Goal: Information Seeking & Learning: Compare options

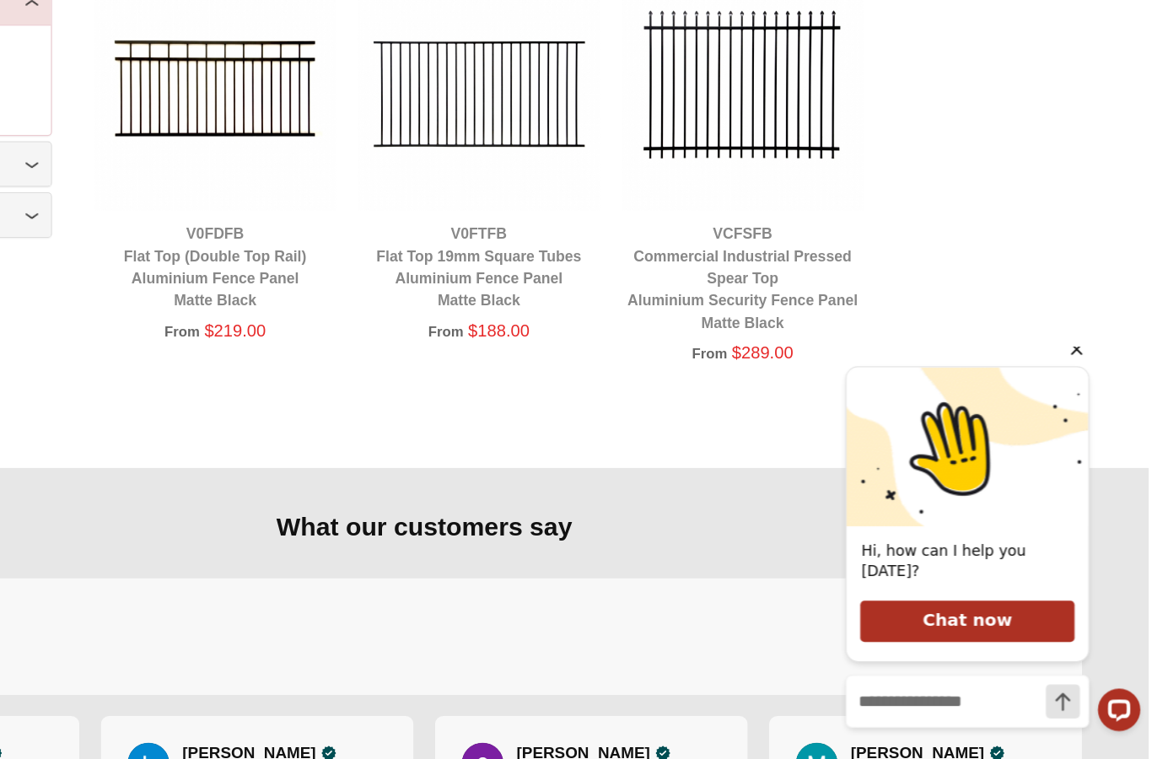
scroll to position [609, 0]
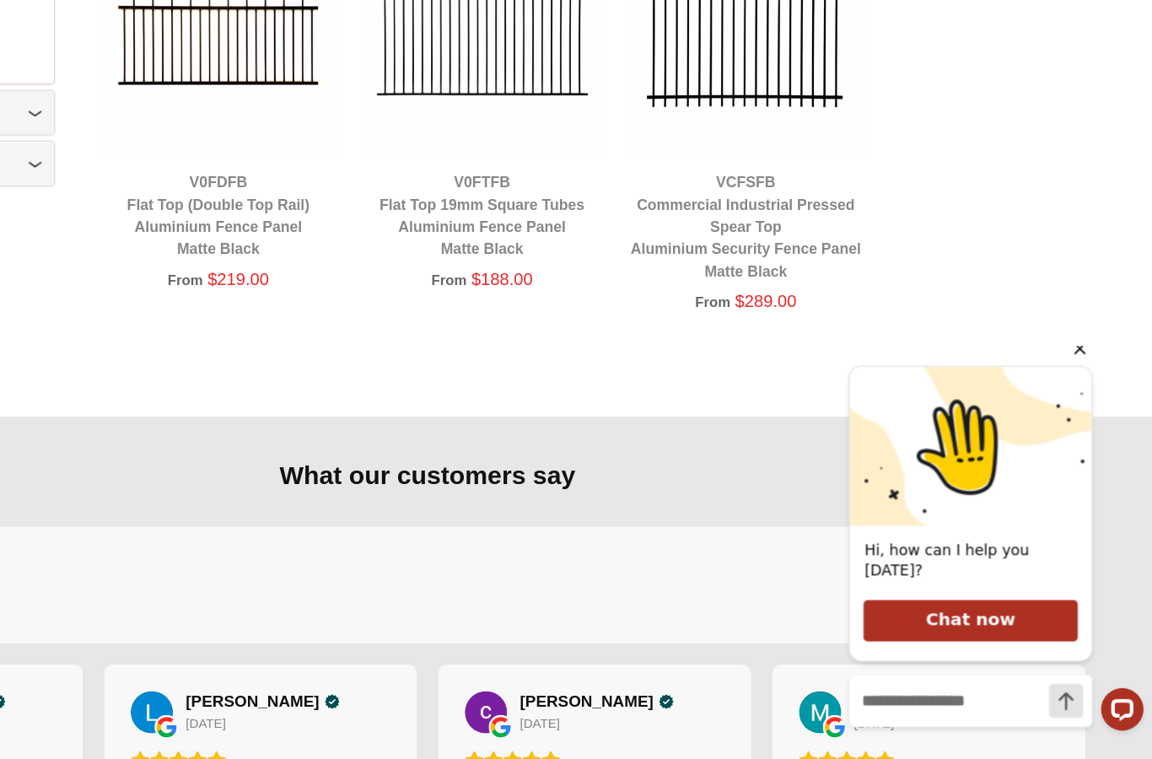
click at [1028, 353] on icon "Hide greeting" at bounding box center [1029, 347] width 9 height 9
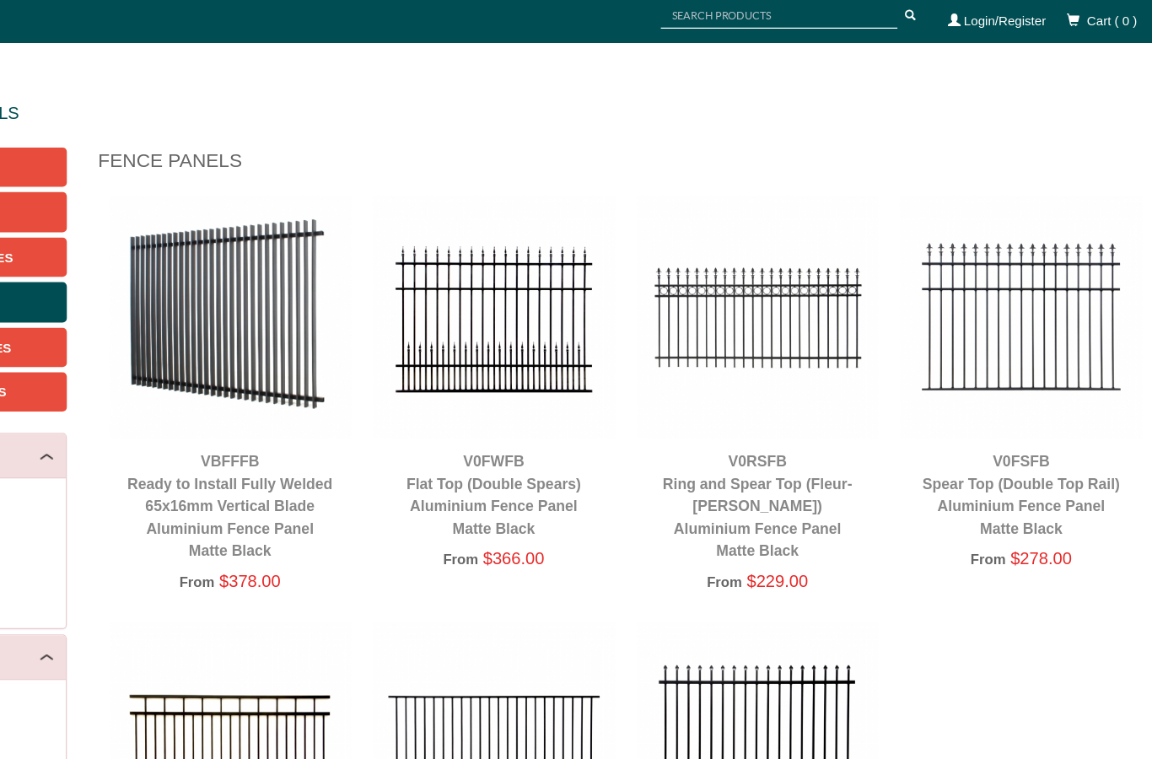
scroll to position [132, 0]
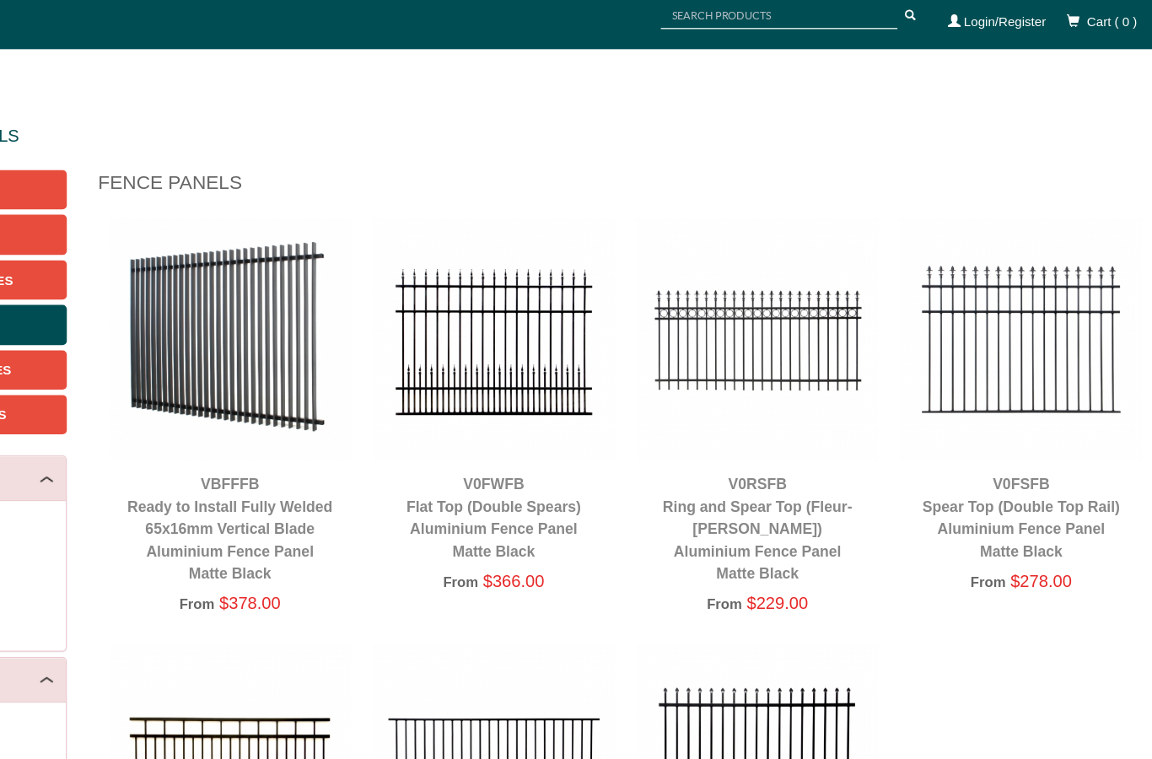
click at [314, 315] on img at bounding box center [410, 269] width 193 height 193
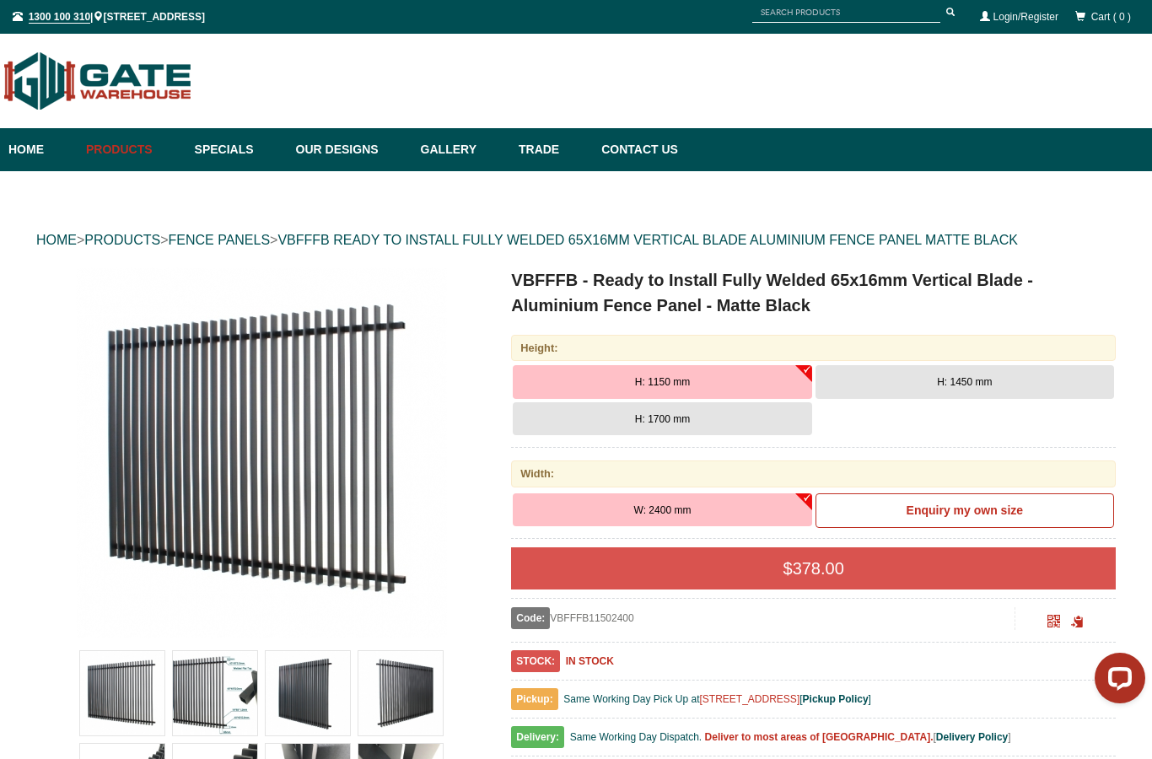
click at [964, 375] on button "H: 1450 mm" at bounding box center [964, 382] width 299 height 34
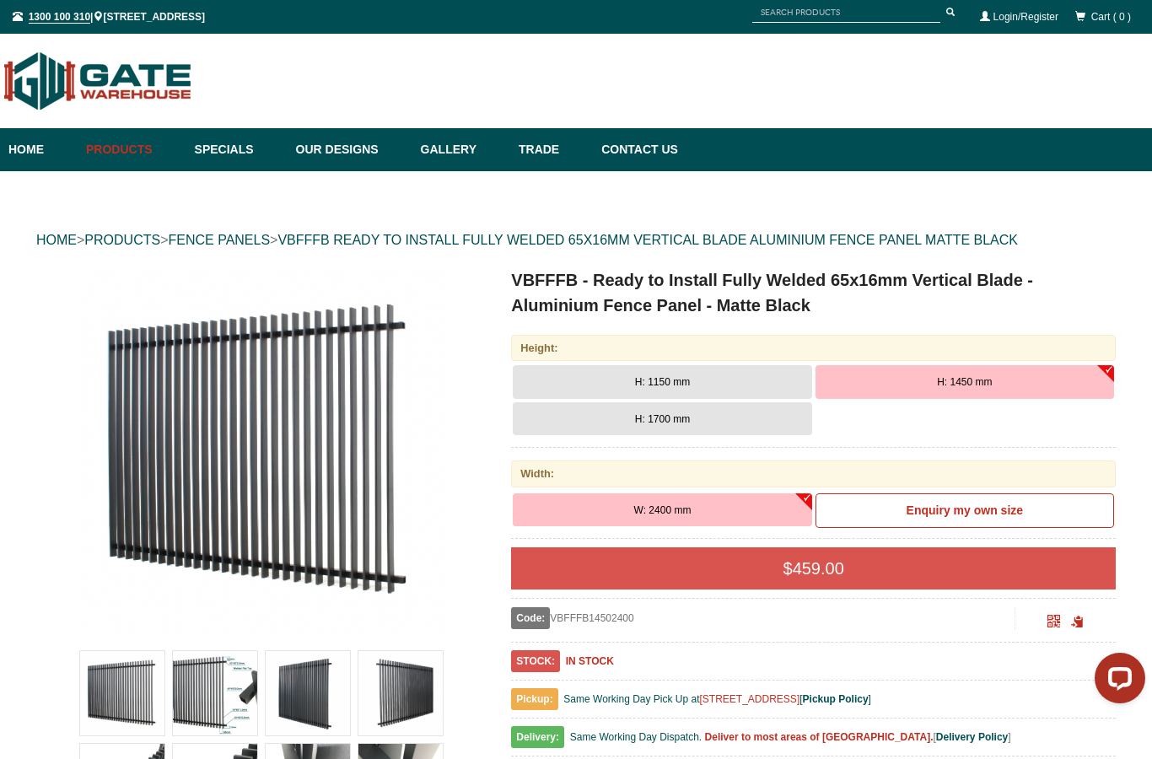
click at [551, 377] on button "H: 1150 mm" at bounding box center [662, 382] width 299 height 34
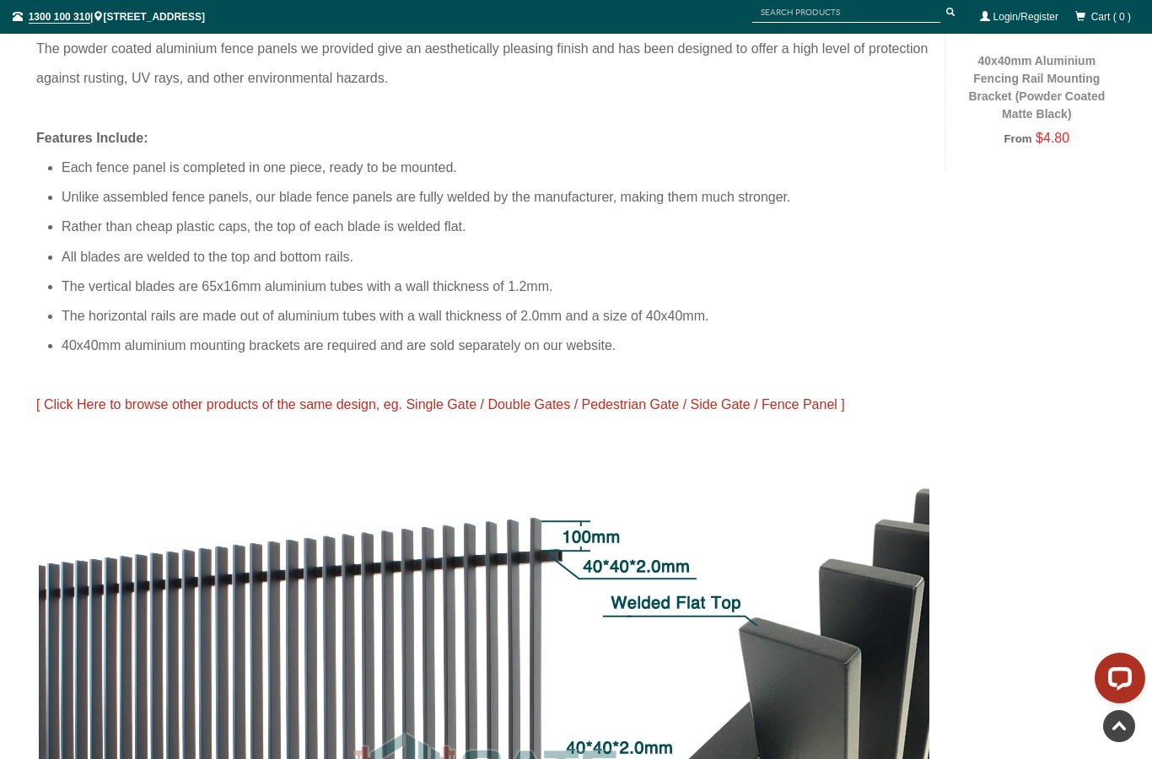
scroll to position [1171, 0]
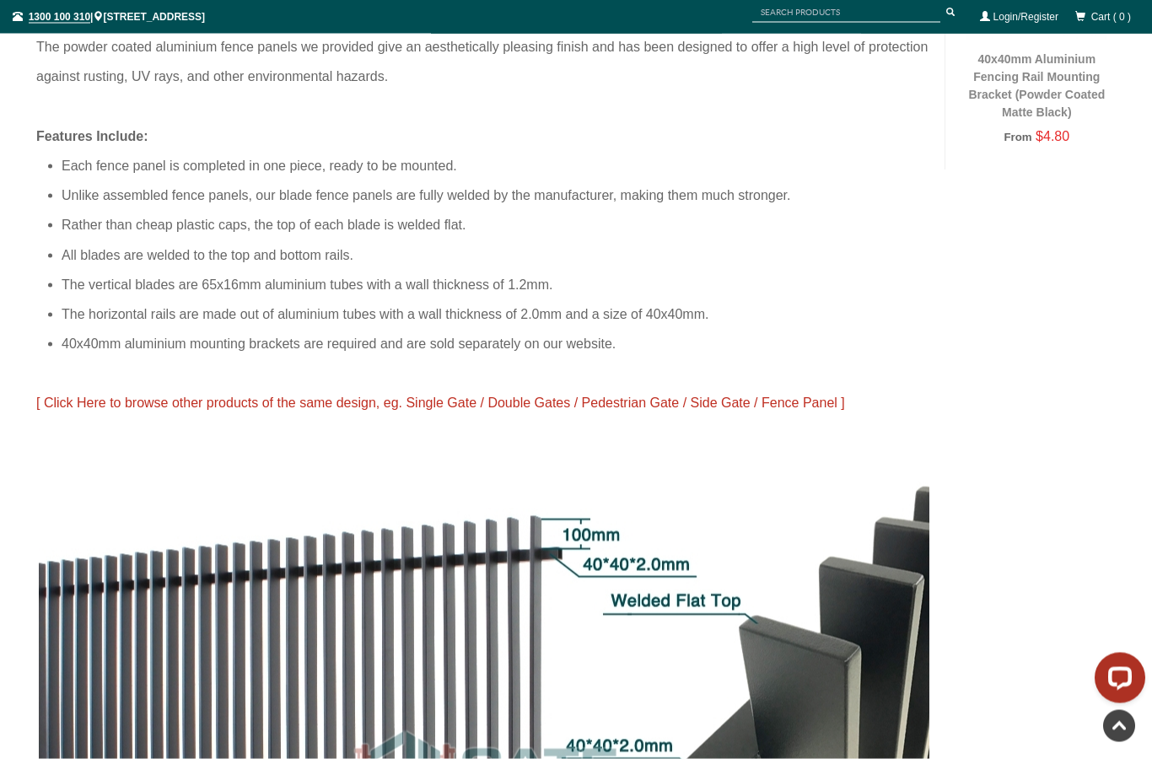
click at [527, 399] on span "[ Click Here to browse other products of the same design, eg. Single Gate / Dou…" at bounding box center [440, 403] width 809 height 14
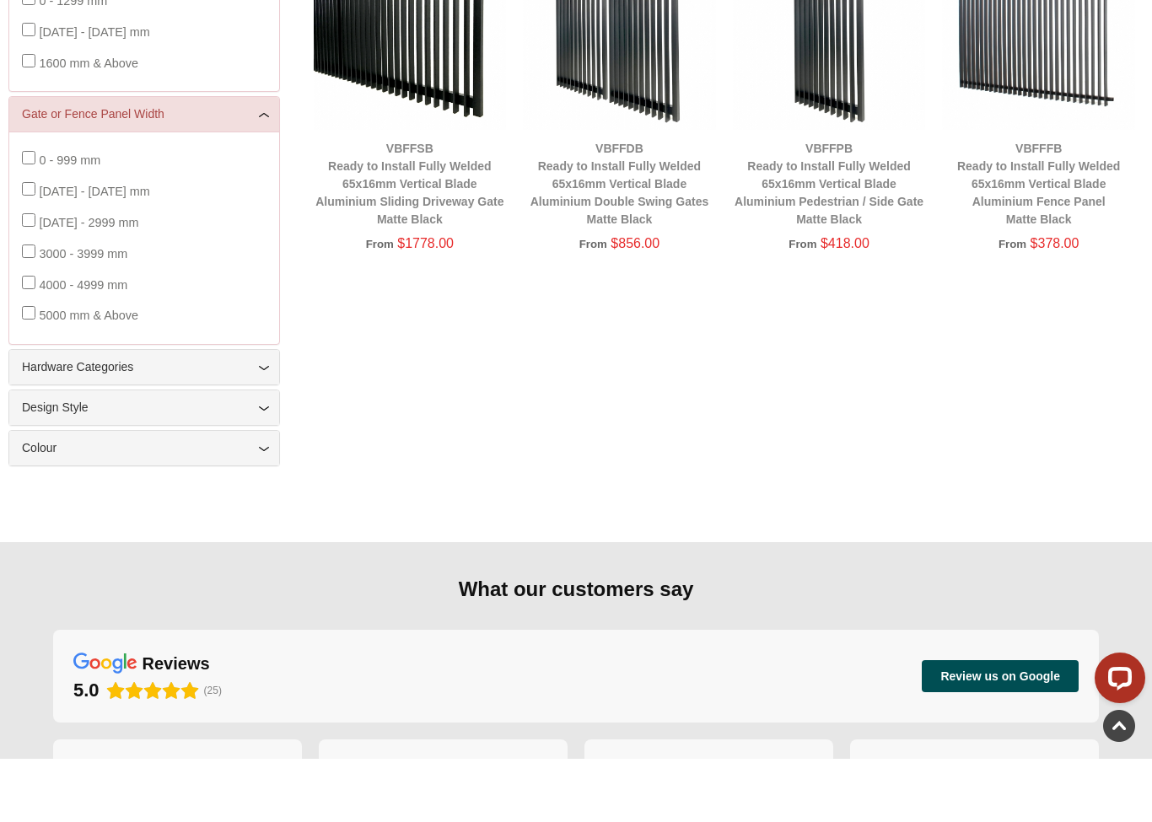
click at [596, 235] on link "VBFFDB Ready to Install Fully Welded 65x16mm Vertical Blade Aluminium Double Sw…" at bounding box center [619, 247] width 179 height 84
click at [599, 143] on img at bounding box center [619, 96] width 193 height 193
click at [599, 231] on link "VBFFDB Ready to Install Fully Welded 65x16mm Vertical Blade Aluminium Double Sw…" at bounding box center [619, 247] width 179 height 84
click at [593, 253] on link "VBFFDB Ready to Install Fully Welded 65x16mm Vertical Blade Aluminium Double Sw…" at bounding box center [619, 247] width 179 height 84
click at [622, 193] on img at bounding box center [619, 96] width 193 height 193
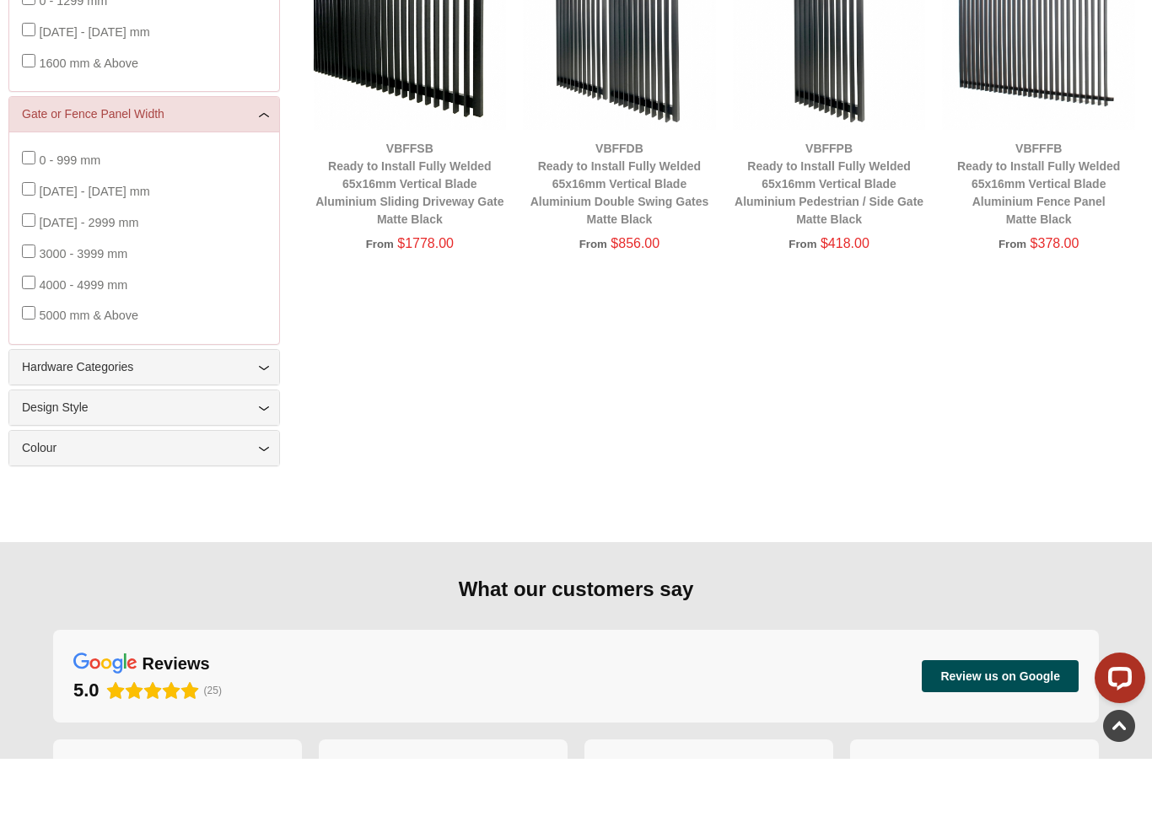
click at [628, 289] on link "VBFFDB Ready to Install Fully Welded 65x16mm Vertical Blade Aluminium Double Sw…" at bounding box center [619, 247] width 179 height 84
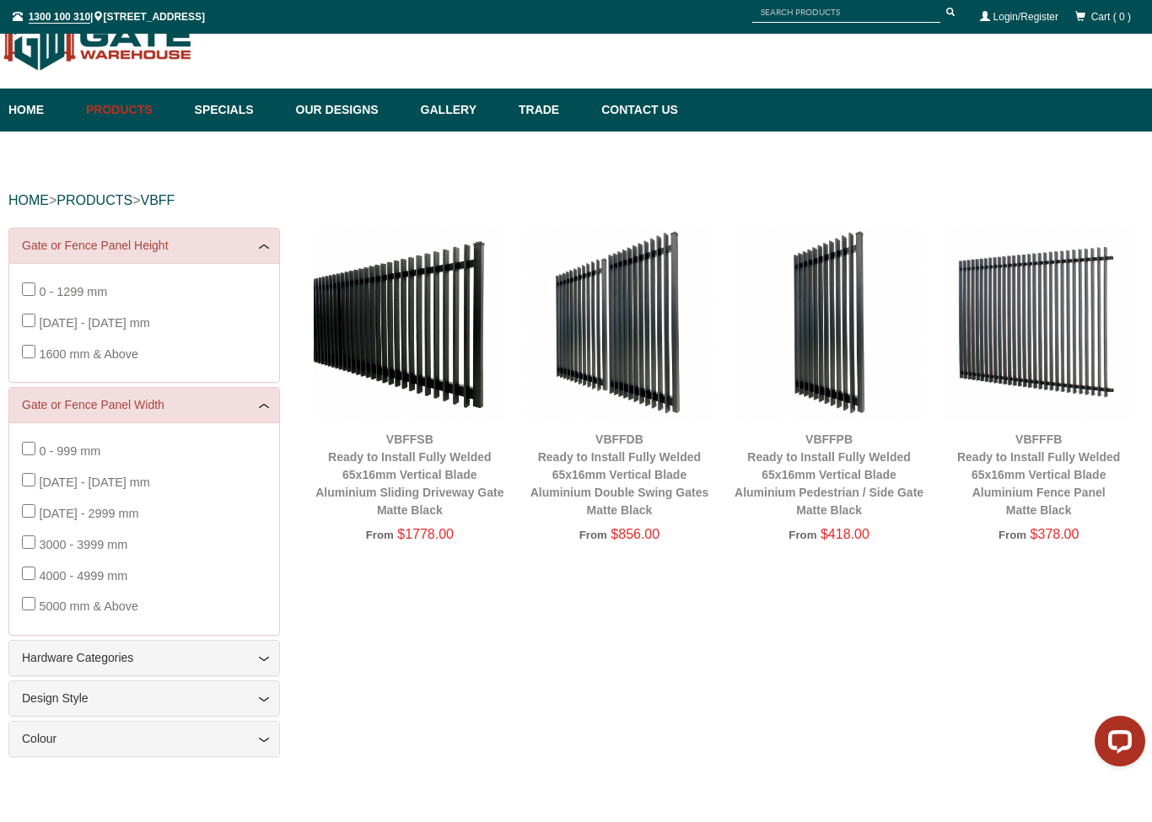
click at [601, 436] on link "VBFFDB Ready to Install Fully Welded 65x16mm Vertical Blade Aluminium Double Sw…" at bounding box center [619, 475] width 179 height 84
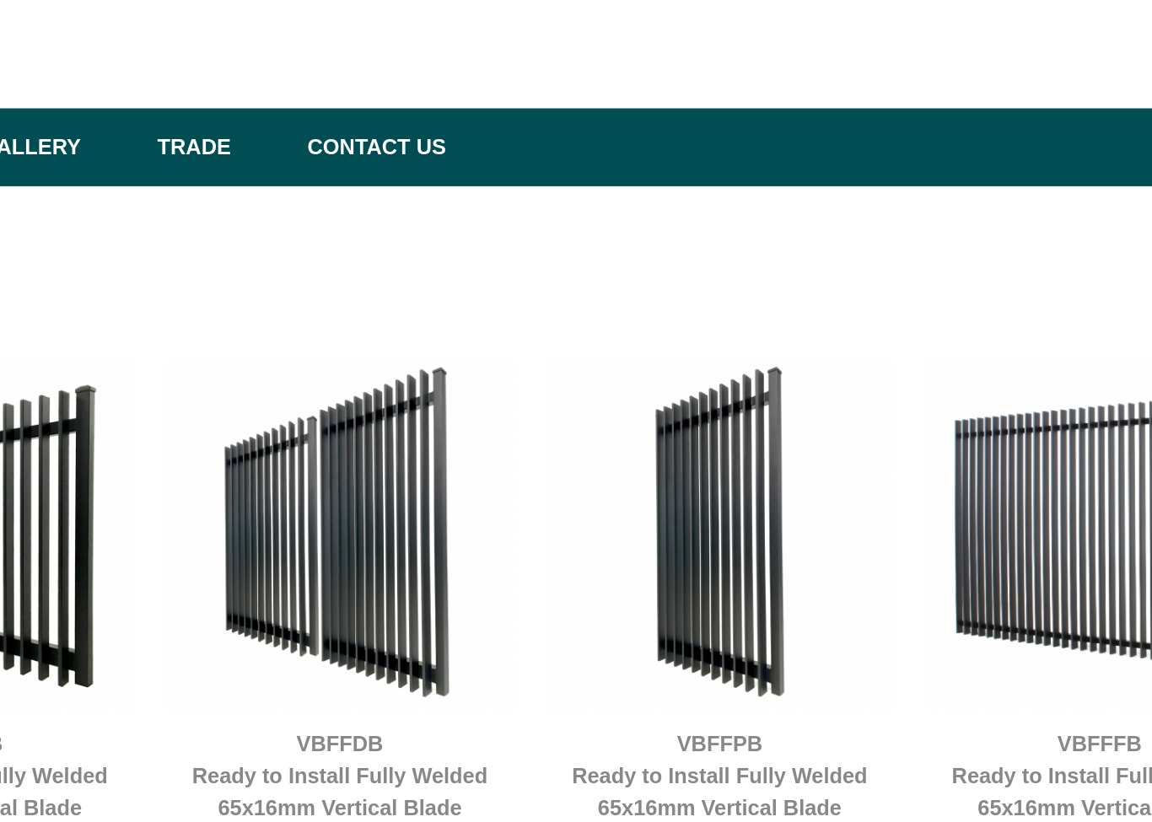
scroll to position [0, 0]
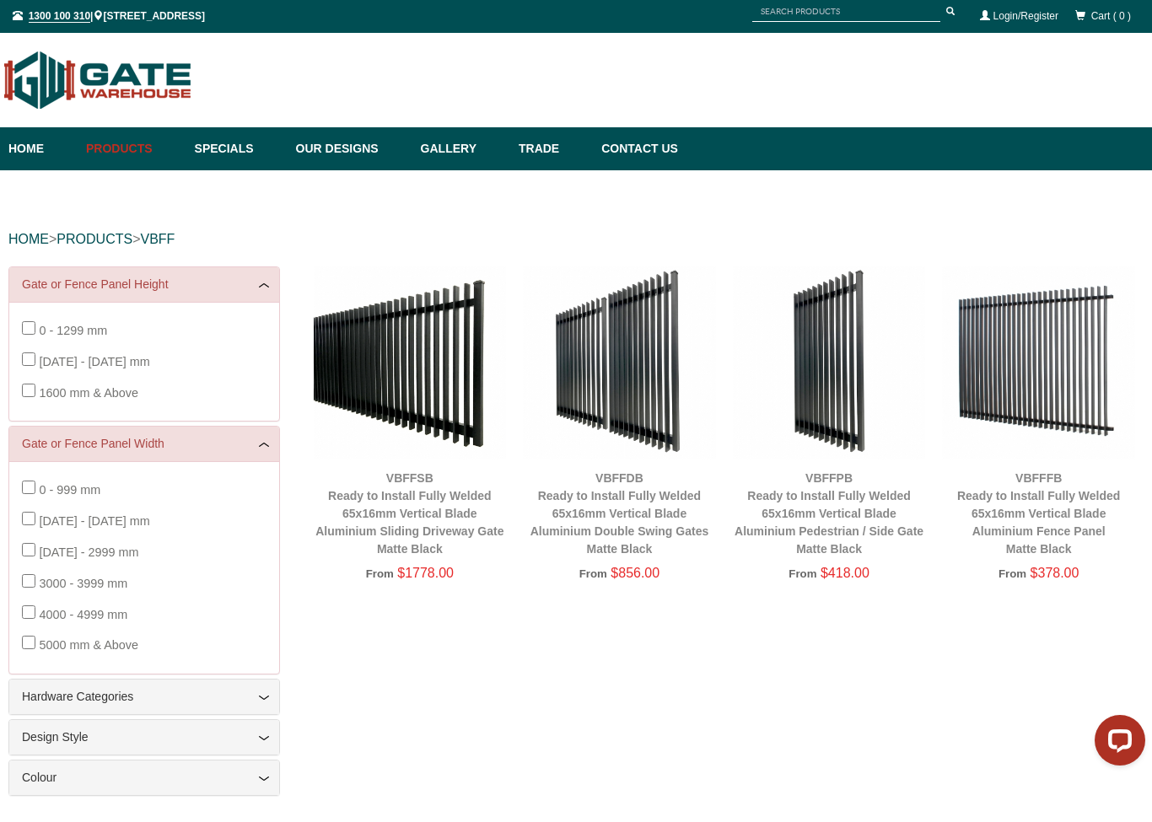
click at [347, 142] on link "Our Designs" at bounding box center [350, 149] width 125 height 43
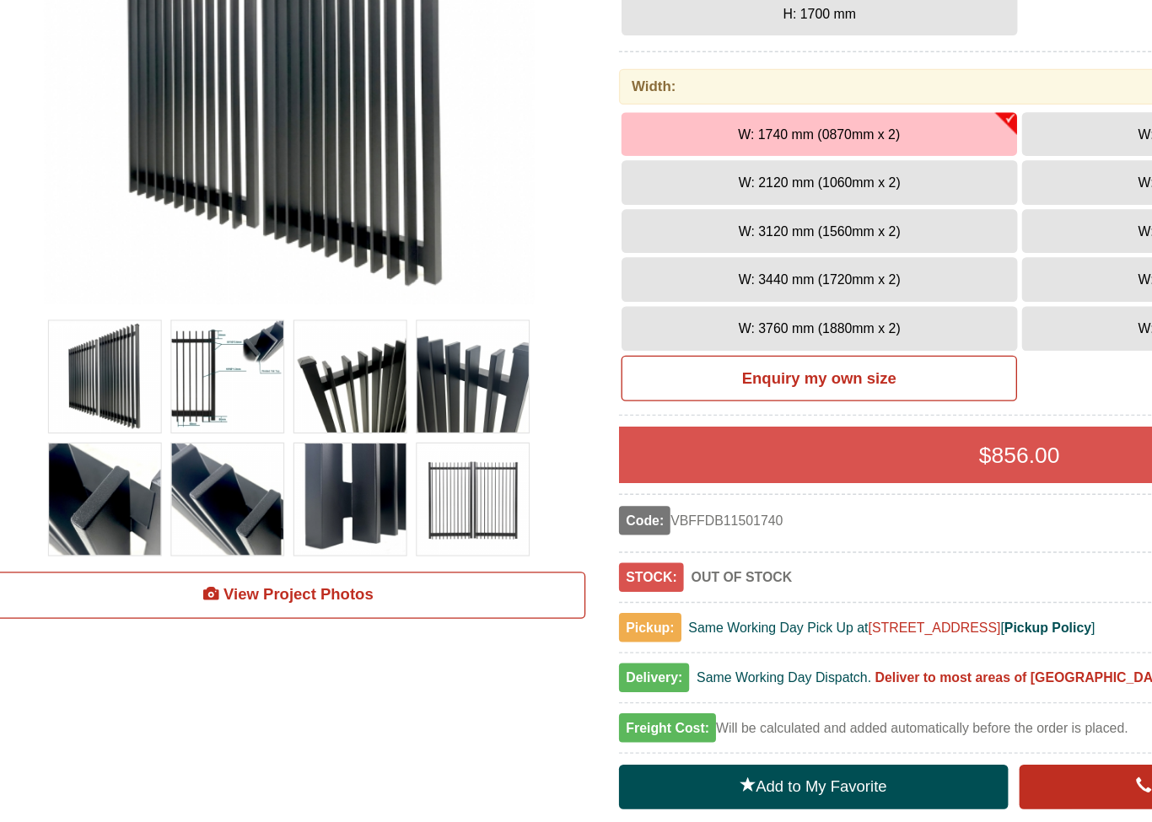
scroll to position [232, 0]
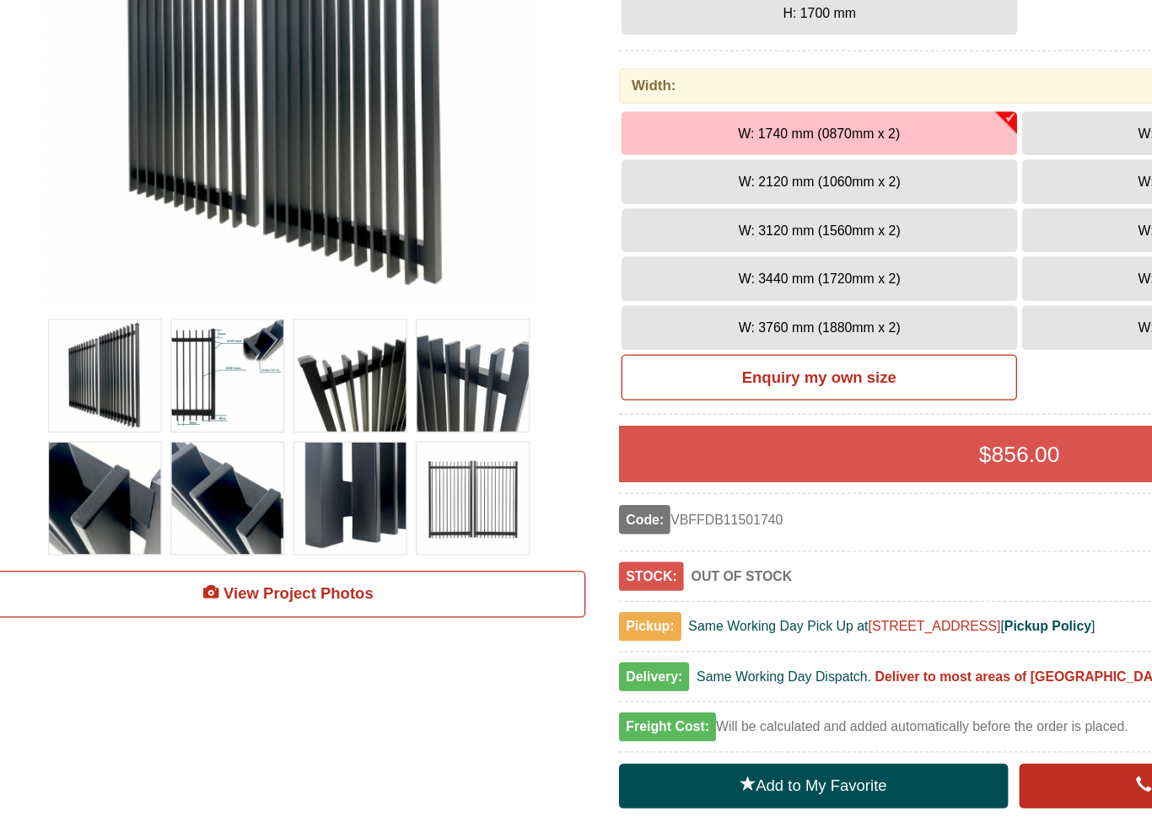
click at [358, 532] on img at bounding box center [400, 574] width 84 height 84
click at [524, 318] on button "W: 2120 mm (1060mm x 2)" at bounding box center [662, 335] width 299 height 34
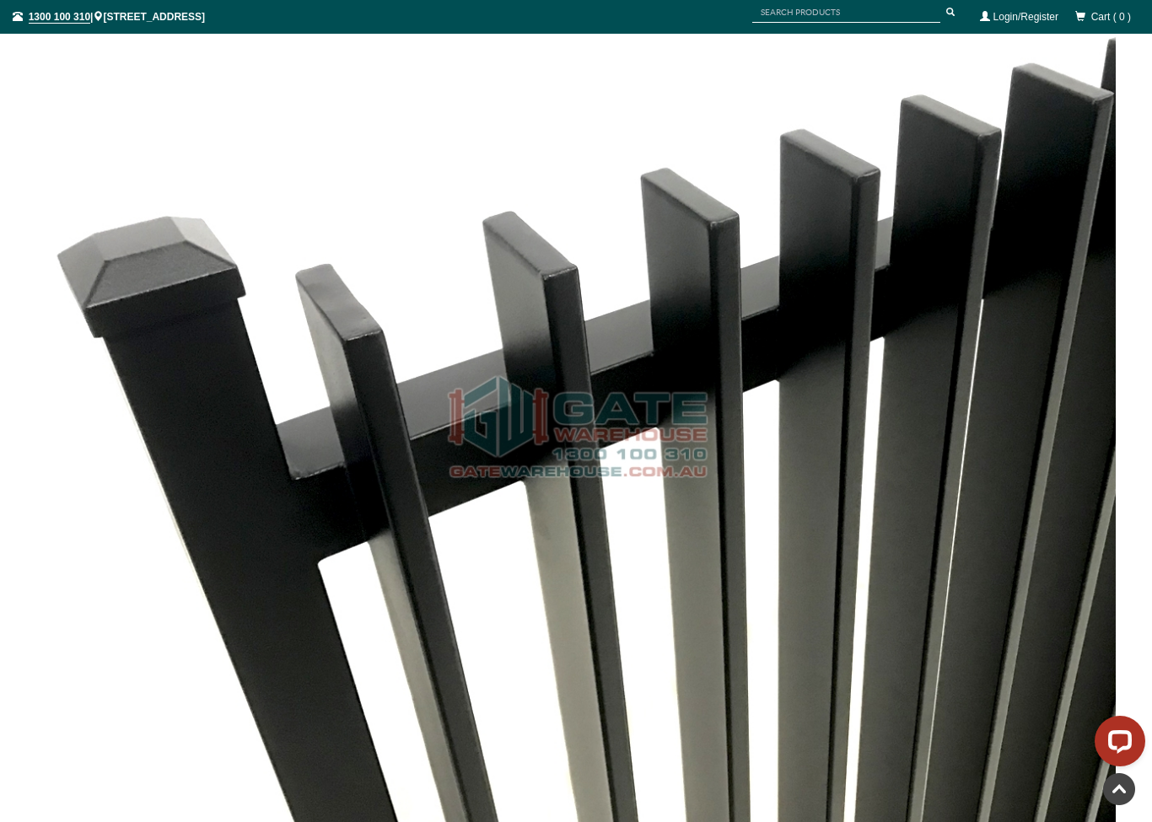
scroll to position [2976, 0]
